Goal: Information Seeking & Learning: Learn about a topic

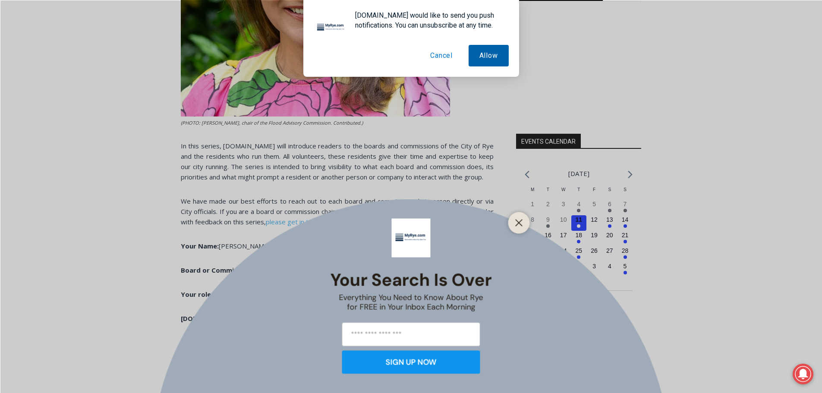
click at [480, 52] on button "Allow" at bounding box center [489, 56] width 40 height 22
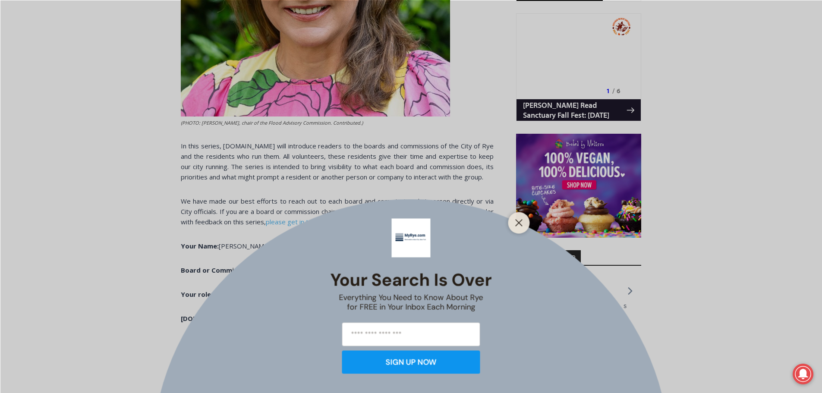
click at [390, 212] on div "Your Search is Over Everything You Need to Know About Rye for FREE in Your Inbo…" at bounding box center [411, 196] width 822 height 393
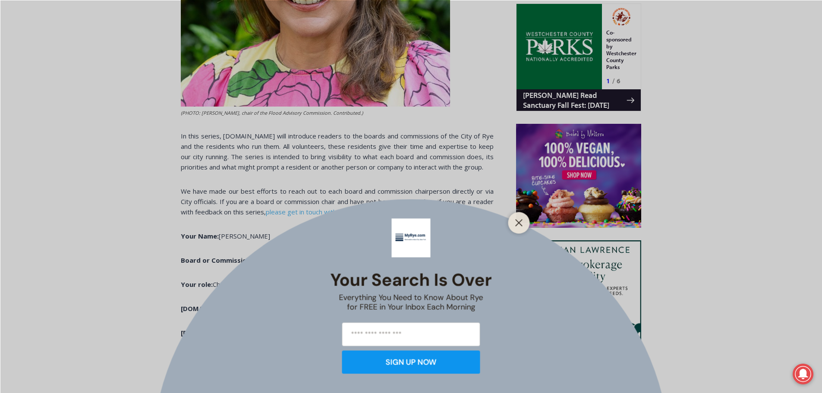
click at [401, 202] on div "Your Search is Over Everything You Need to Know About Rye for FREE in Your Inbo…" at bounding box center [411, 196] width 822 height 393
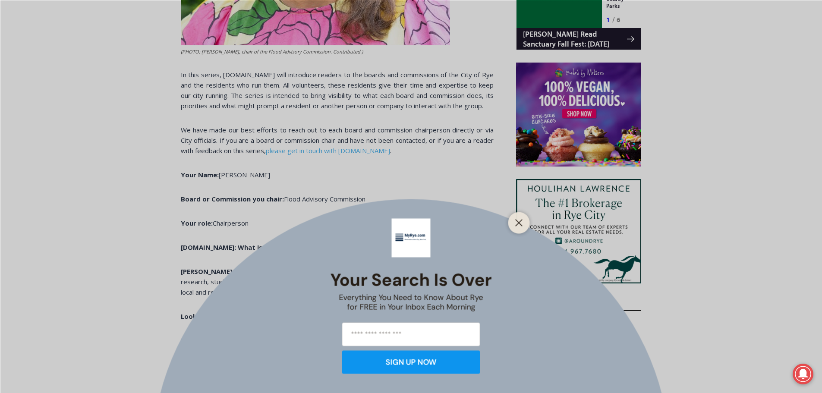
scroll to position [630, 0]
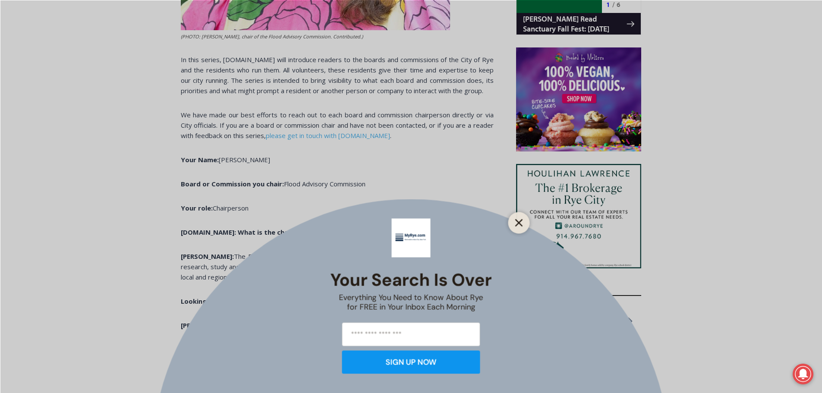
click at [519, 221] on icon "Close" at bounding box center [519, 223] width 8 height 8
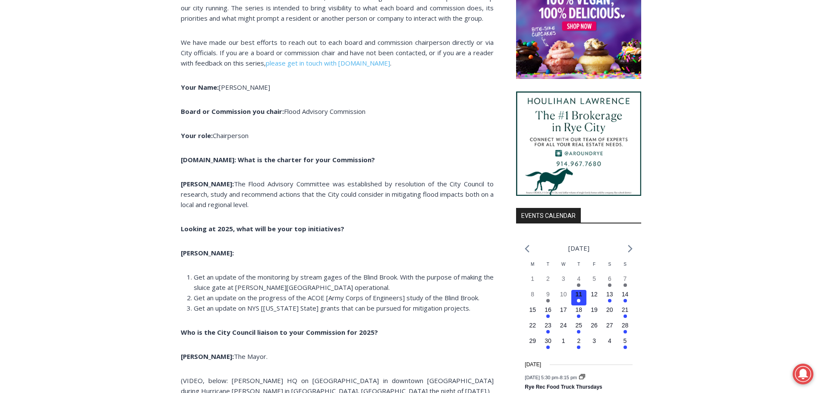
scroll to position [760, 0]
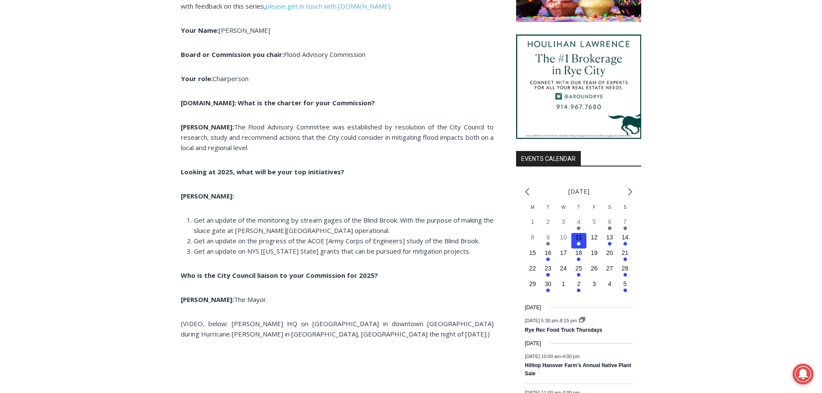
drag, startPoint x: 364, startPoint y: 144, endPoint x: 173, endPoint y: 129, distance: 191.8
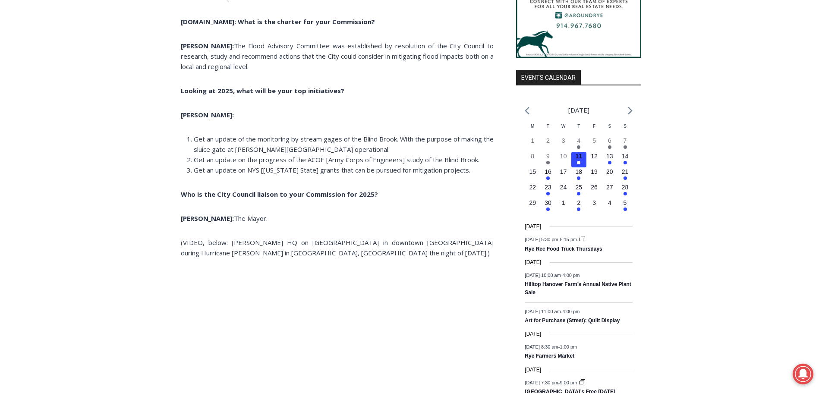
scroll to position [846, 0]
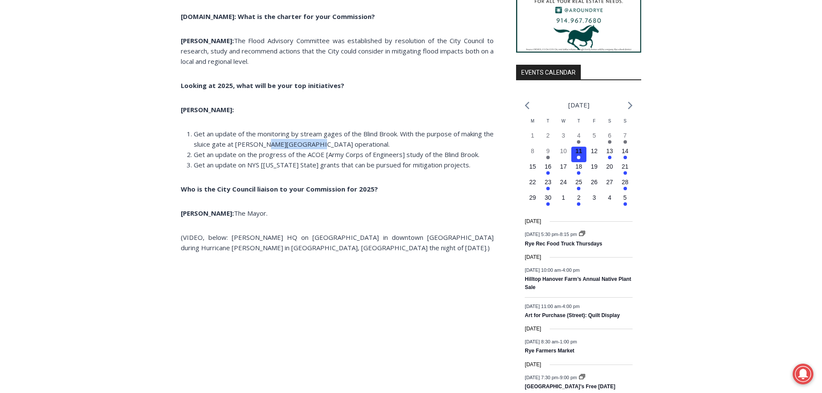
drag, startPoint x: 321, startPoint y: 145, endPoint x: 281, endPoint y: 144, distance: 39.7
click at [281, 144] on li "Get an update of the monitoring by stream gages of the Blind Brook. With the pu…" at bounding box center [344, 139] width 300 height 21
click at [370, 148] on li "Get an update of the monitoring by stream gages of the Blind Brook. With the pu…" at bounding box center [344, 139] width 300 height 21
click at [393, 144] on li "Get an update of the monitoring by stream gages of the Blind Brook. With the pu…" at bounding box center [344, 139] width 300 height 21
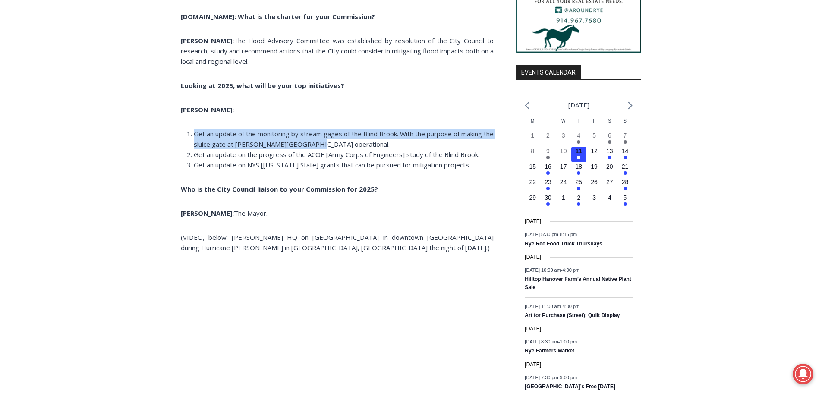
drag, startPoint x: 357, startPoint y: 145, endPoint x: 191, endPoint y: 137, distance: 166.0
click at [194, 137] on li "Get an update of the monitoring by stream gages of the Blind Brook. With the pu…" at bounding box center [344, 139] width 300 height 21
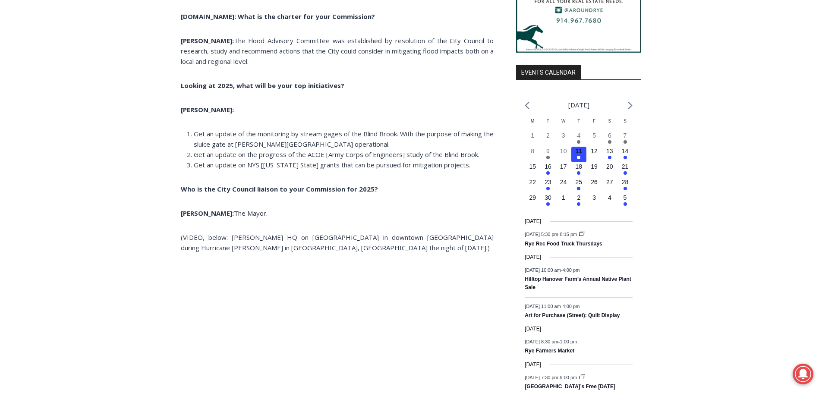
click at [473, 165] on li "Get an update on NYS [[US_STATE] State] grants that can be pursued for mitigati…" at bounding box center [344, 165] width 300 height 10
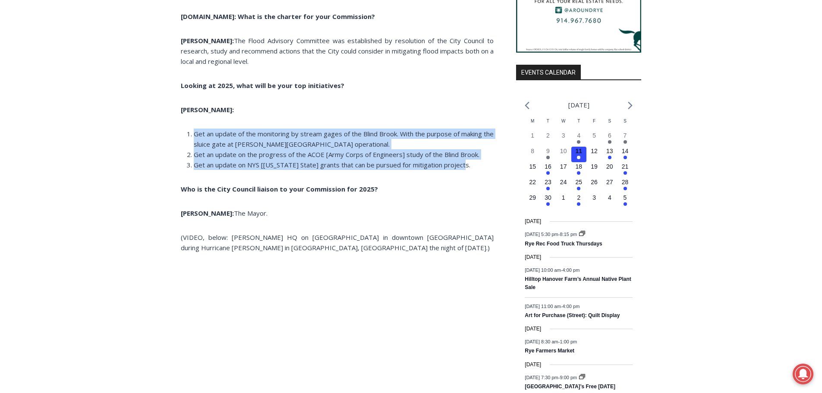
drag, startPoint x: 492, startPoint y: 164, endPoint x: 195, endPoint y: 138, distance: 298.5
click at [195, 138] on ol "Get an update of the monitoring by stream gages of the Blind Brook. With the pu…" at bounding box center [337, 149] width 313 height 41
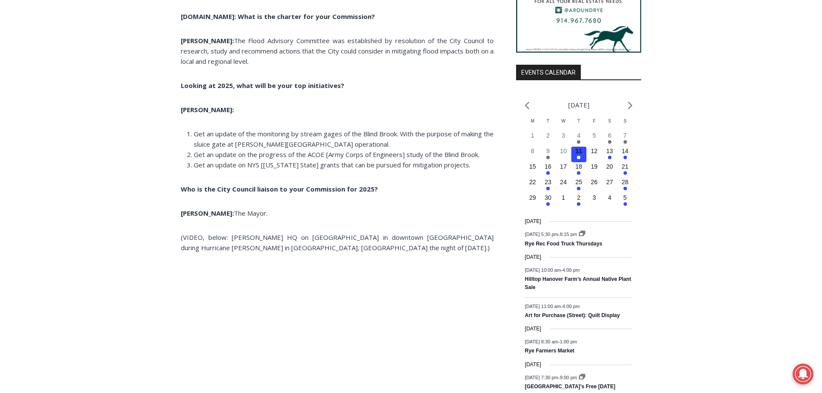
click at [277, 164] on span "Get an update on NYS [[US_STATE] State] grants that can be pursued for mitigati…" at bounding box center [332, 165] width 277 height 9
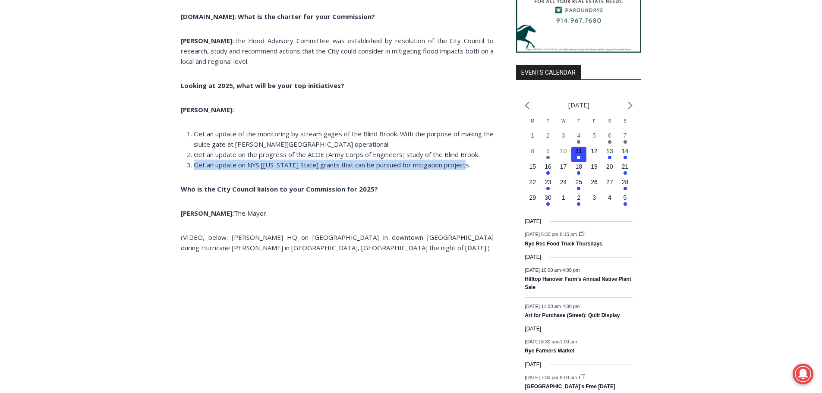
drag, startPoint x: 469, startPoint y: 164, endPoint x: 190, endPoint y: 167, distance: 279.2
click at [194, 167] on li "Get an update on NYS [[US_STATE] State] grants that can be pursued for mitigati…" at bounding box center [344, 165] width 300 height 10
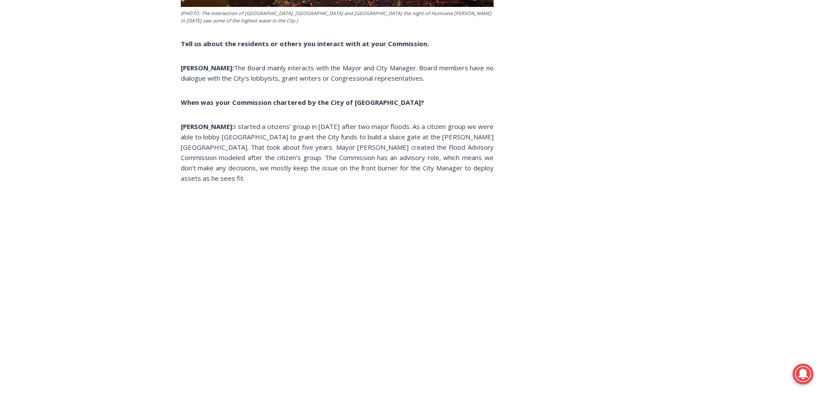
scroll to position [1839, 0]
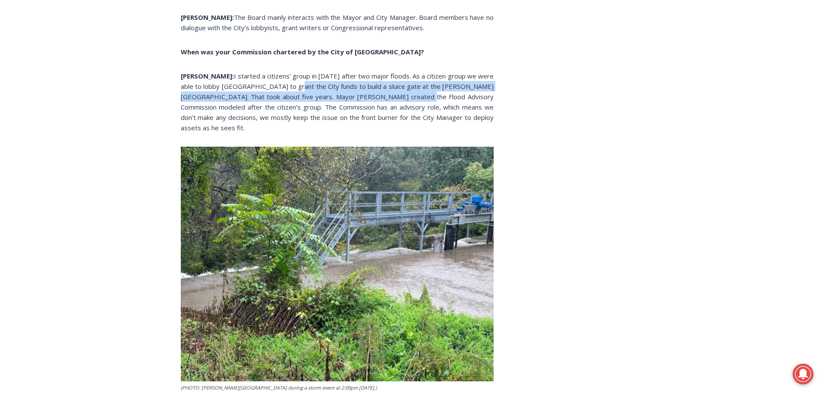
drag, startPoint x: 306, startPoint y: 86, endPoint x: 428, endPoint y: 96, distance: 122.5
click at [428, 96] on span "I started a citizens’ group in [DATE] after two major floods. As a citizen grou…" at bounding box center [337, 102] width 313 height 60
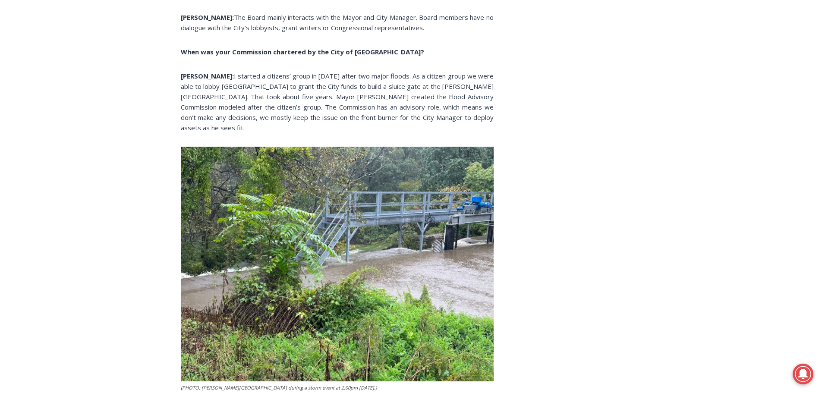
click at [427, 104] on span "I started a citizens’ group in [DATE] after two major floods. As a citizen grou…" at bounding box center [337, 102] width 313 height 60
drag, startPoint x: 298, startPoint y: 96, endPoint x: 412, endPoint y: 99, distance: 113.5
click at [412, 99] on span "I started a citizens’ group in [DATE] after two major floods. As a citizen grou…" at bounding box center [337, 102] width 313 height 60
click at [357, 122] on p "[PERSON_NAME]: I started a citizens’ group in [DATE] after two major floods. As…" at bounding box center [337, 102] width 313 height 62
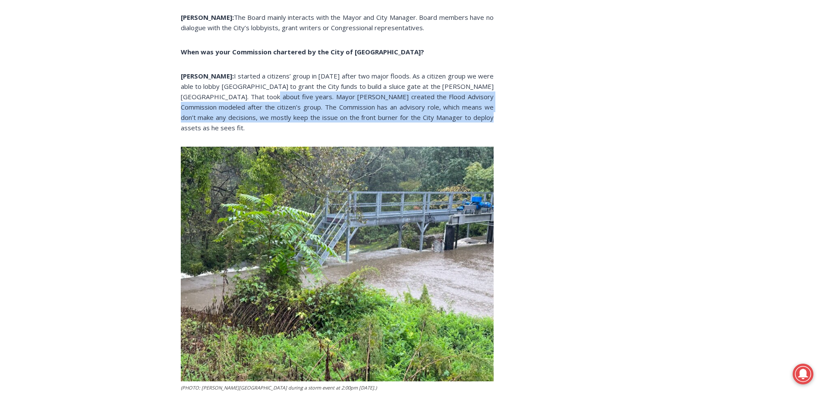
drag, startPoint x: 274, startPoint y: 97, endPoint x: 483, endPoint y: 113, distance: 209.5
click at [483, 113] on p "[PERSON_NAME]: I started a citizens’ group in [DATE] after two major floods. As…" at bounding box center [337, 102] width 313 height 62
drag, startPoint x: 495, startPoint y: 115, endPoint x: 272, endPoint y: 99, distance: 223.7
click at [272, 99] on div "Home > Government > City of Rye > Boards & Commissions > Meet the Boards & Comm…" at bounding box center [411, 362] width 461 height 3922
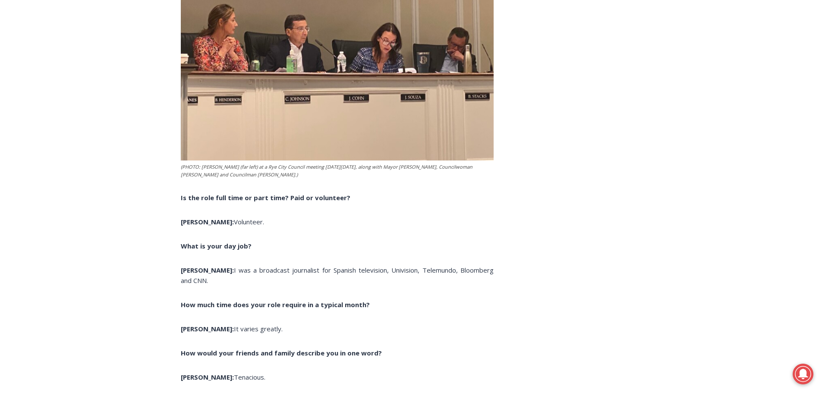
scroll to position [2615, 0]
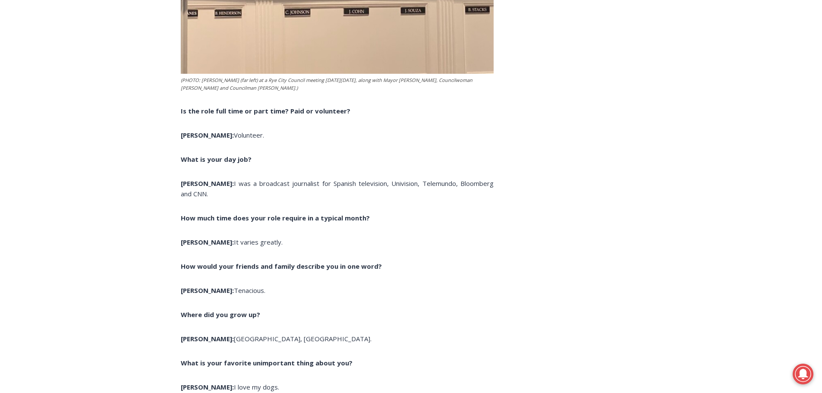
drag, startPoint x: 383, startPoint y: 185, endPoint x: 250, endPoint y: 178, distance: 132.7
click at [250, 178] on p "[PERSON_NAME]: I was a broadcast journalist for Spanish television, Univision, …" at bounding box center [337, 188] width 313 height 21
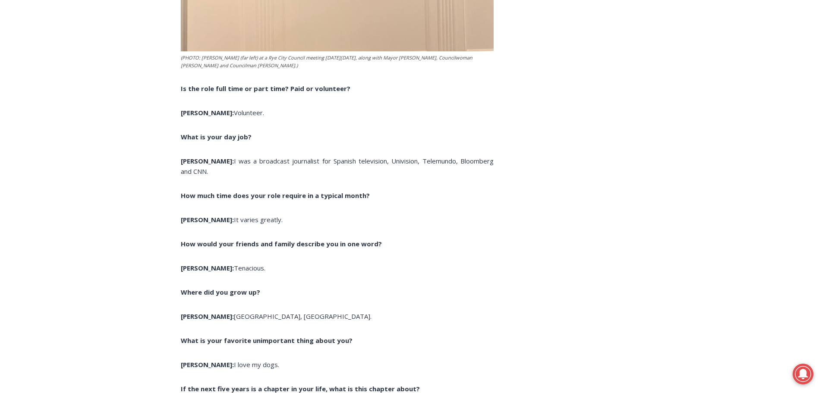
scroll to position [2659, 0]
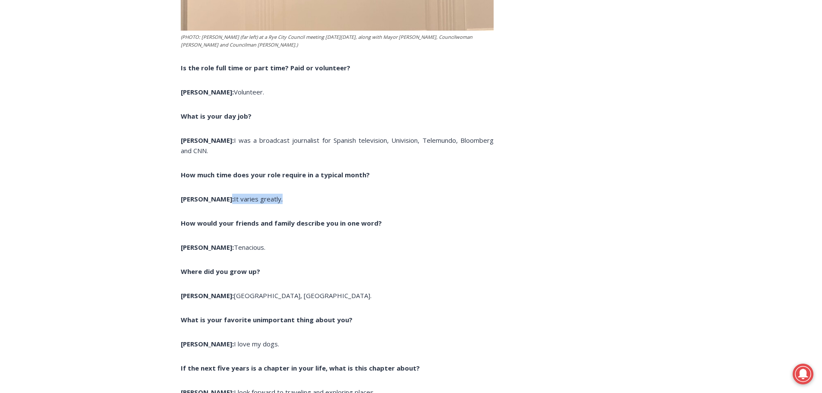
drag, startPoint x: 251, startPoint y: 182, endPoint x: 222, endPoint y: 181, distance: 28.5
click at [305, 194] on p "[PERSON_NAME]: It varies greatly." at bounding box center [337, 199] width 313 height 10
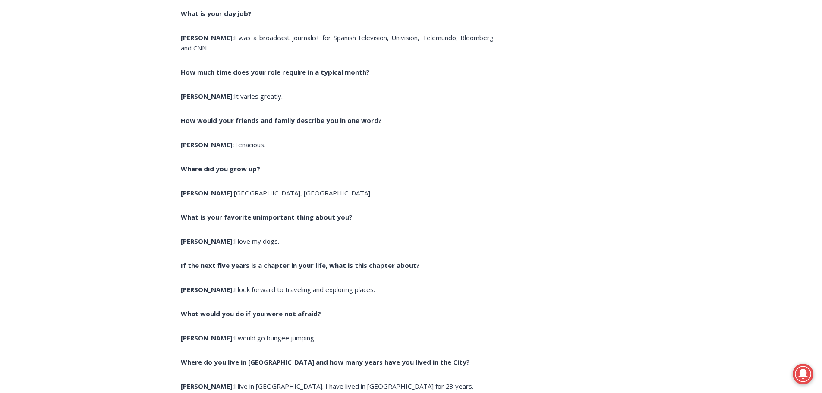
scroll to position [2788, 0]
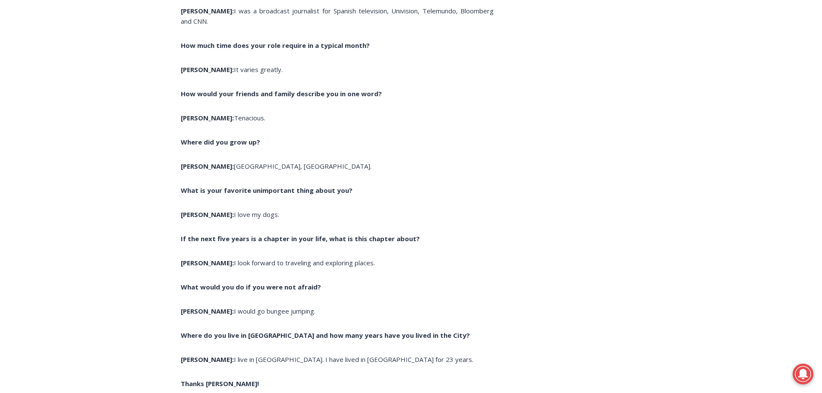
drag, startPoint x: 249, startPoint y: 158, endPoint x: 240, endPoint y: 158, distance: 8.6
click at [240, 161] on p "[PERSON_NAME]: [GEOGRAPHIC_DATA], [GEOGRAPHIC_DATA]." at bounding box center [337, 166] width 313 height 10
drag, startPoint x: 292, startPoint y: 206, endPoint x: 253, endPoint y: 207, distance: 39.3
click at [253, 209] on p "[PERSON_NAME]: I love my dogs." at bounding box center [337, 214] width 313 height 10
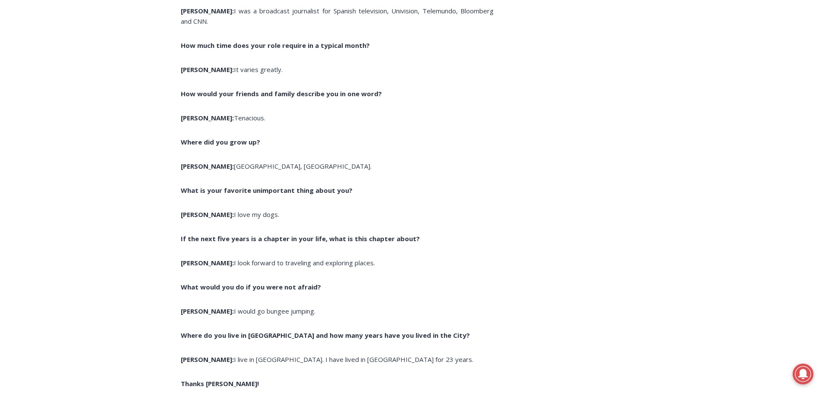
click at [334, 233] on p "If the next five years is a chapter in your life, what is this chapter about?" at bounding box center [337, 238] width 313 height 10
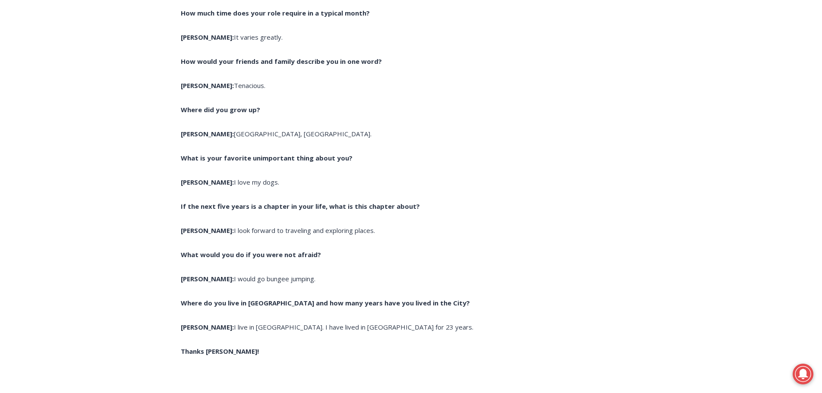
scroll to position [2874, 0]
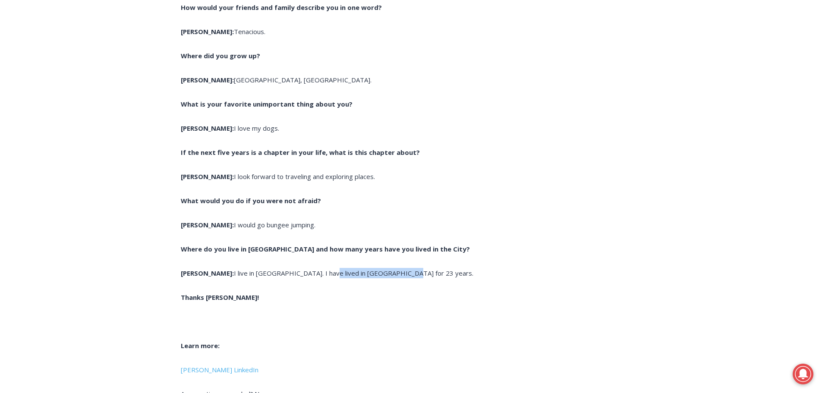
drag, startPoint x: 379, startPoint y: 268, endPoint x: 353, endPoint y: 268, distance: 26.3
click at [329, 268] on p "[PERSON_NAME]: I live in [GEOGRAPHIC_DATA]. I have lived in [GEOGRAPHIC_DATA] f…" at bounding box center [337, 273] width 313 height 10
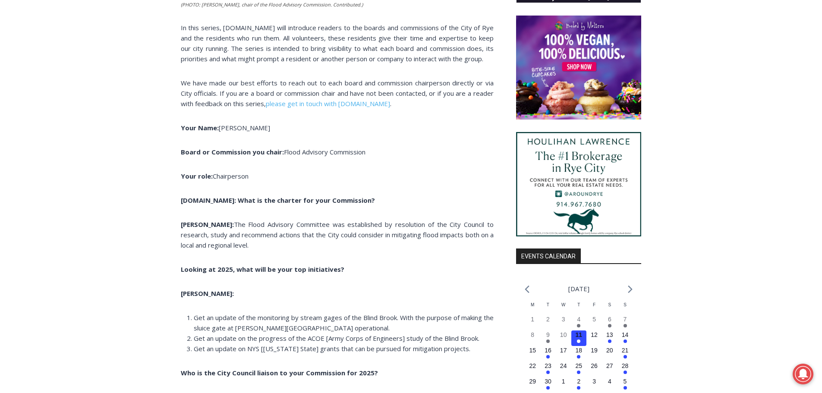
scroll to position [734, 0]
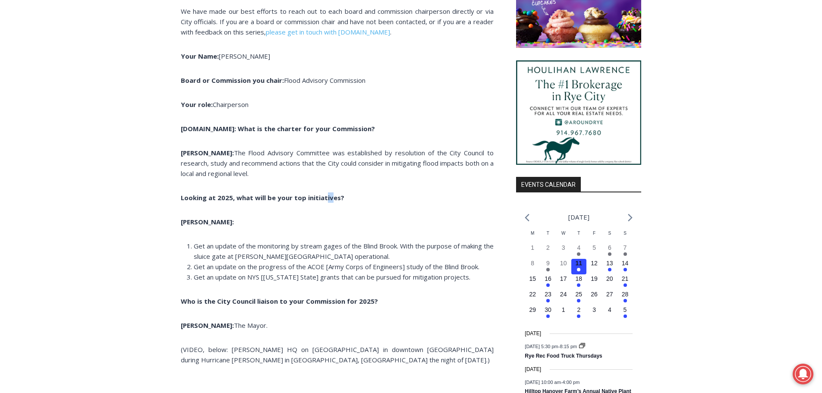
click at [327, 242] on span "Get an update of the monitoring by stream gages of the Blind Brook. With the pu…" at bounding box center [344, 251] width 300 height 19
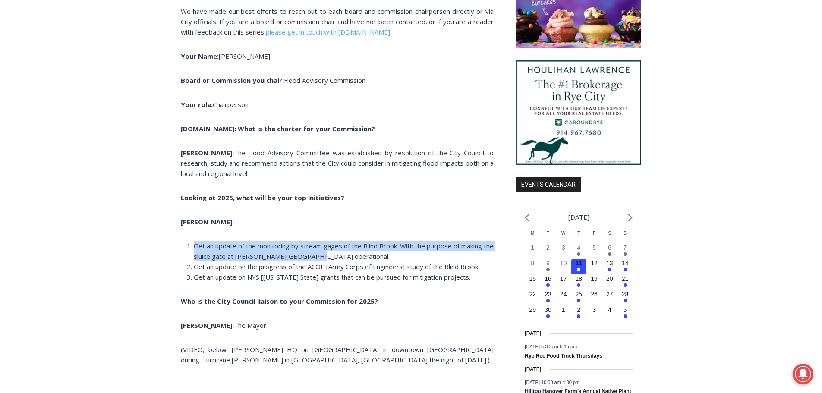
drag, startPoint x: 344, startPoint y: 255, endPoint x: 194, endPoint y: 246, distance: 150.9
click at [194, 246] on li "Get an update of the monitoring by stream gages of the Blind Brook. With the pu…" at bounding box center [344, 251] width 300 height 21
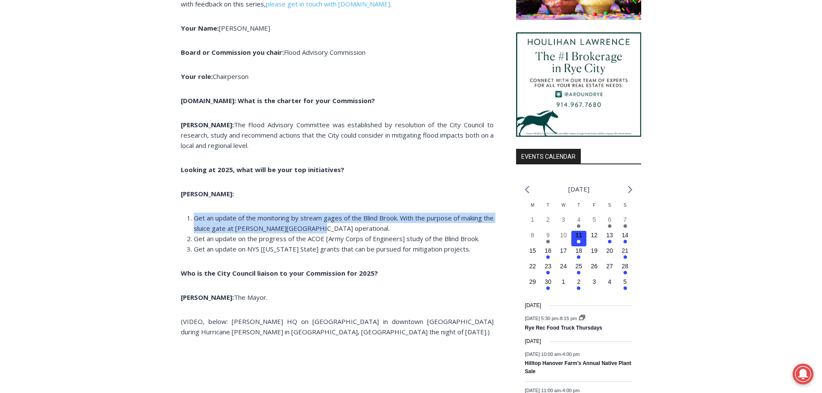
scroll to position [777, 0]
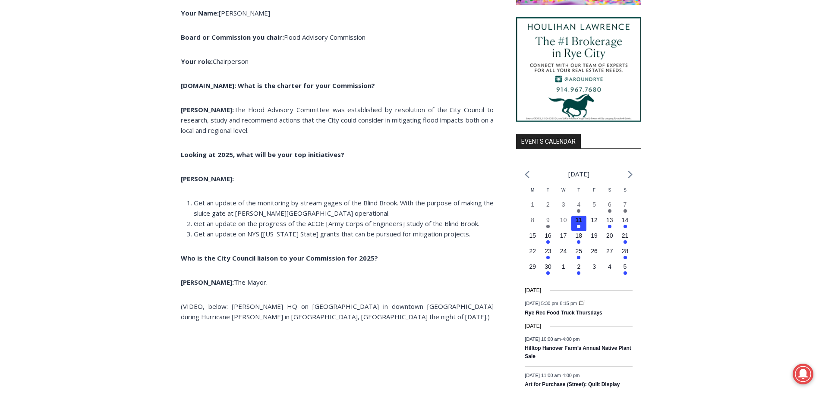
click at [363, 233] on span "Get an update on NYS [[US_STATE] State] grants that can be pursued for mitigati…" at bounding box center [332, 234] width 277 height 9
drag, startPoint x: 330, startPoint y: 224, endPoint x: 377, endPoint y: 227, distance: 47.1
click at [377, 227] on span "Get an update on the progress of the ACOE [Army Corps of Engineers] study of th…" at bounding box center [337, 223] width 286 height 9
click at [366, 227] on span "Get an update on the progress of the ACOE [Army Corps of Engineers] study of th…" at bounding box center [337, 223] width 286 height 9
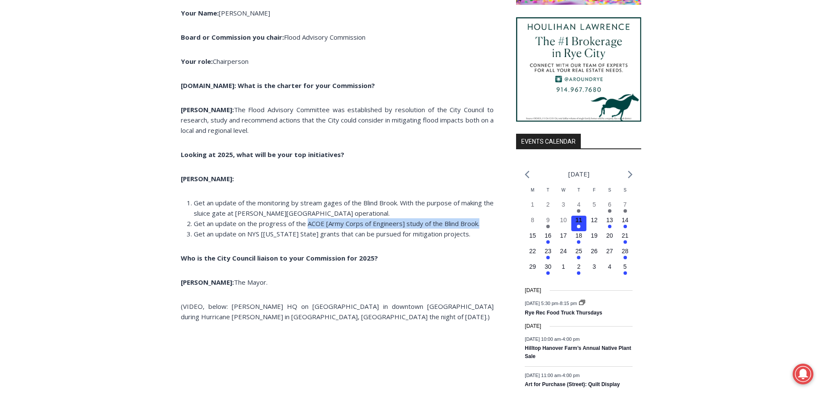
drag, startPoint x: 481, startPoint y: 224, endPoint x: 307, endPoint y: 226, distance: 173.5
click at [307, 226] on li "Get an update on the progress of the ACOE [Army Corps of Engineers] study of th…" at bounding box center [344, 223] width 300 height 10
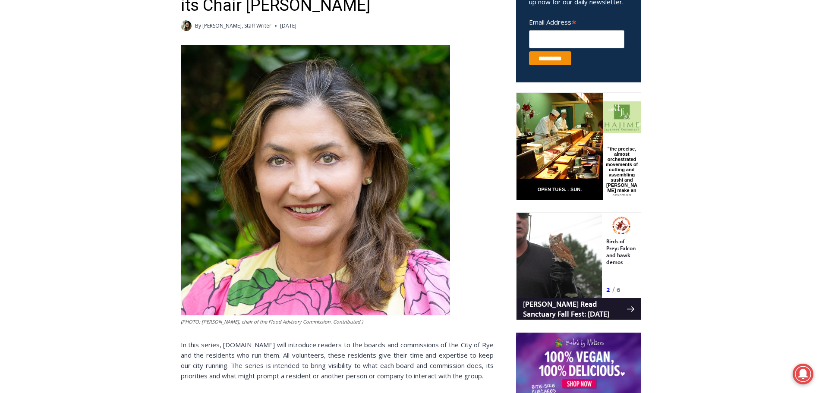
scroll to position [259, 0]
